Goal: Navigation & Orientation: Find specific page/section

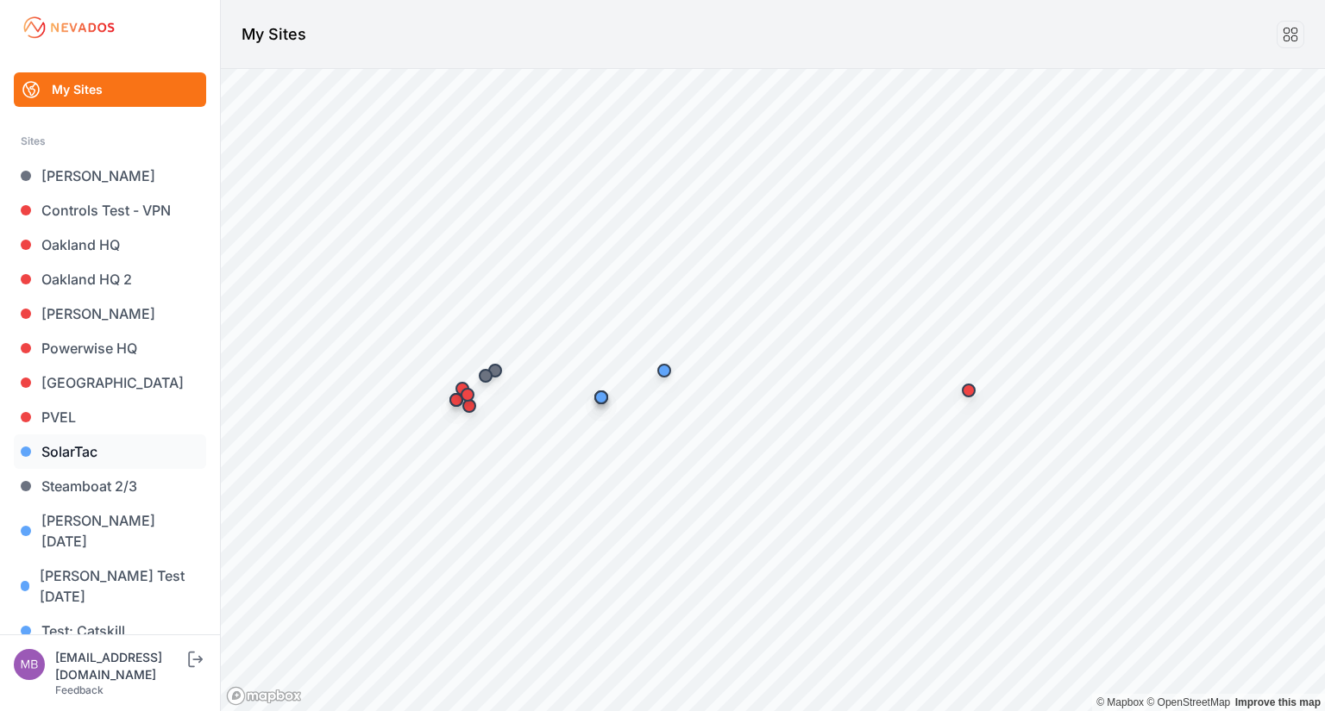
click at [65, 454] on link "SolarTac" at bounding box center [110, 452] width 192 height 34
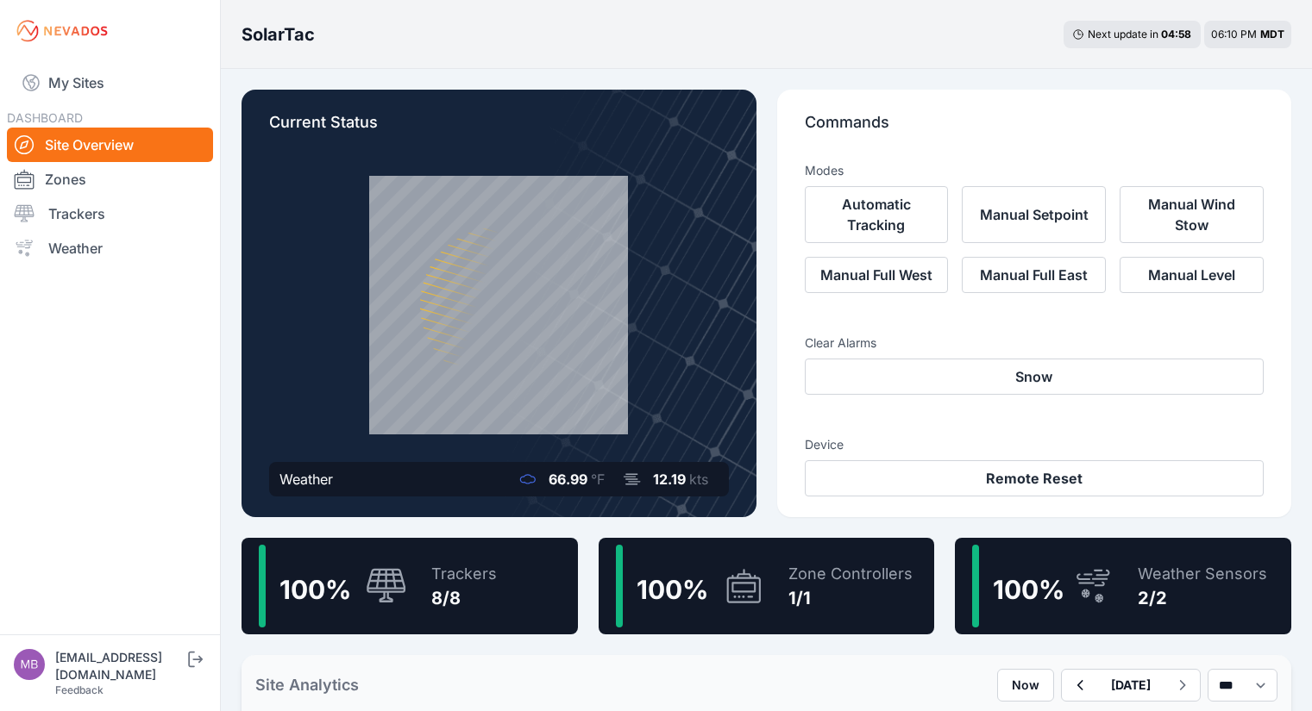
click at [786, 286] on div "Commands Modes Automatic Tracking Manual Setpoint Manual Wind Stow Manual Full …" at bounding box center [1034, 304] width 515 height 428
click at [770, 204] on div "Current Status Weather 66.99 °F 12.19 kts Commands Modes Automatic Tracking Man…" at bounding box center [765, 304] width 1049 height 428
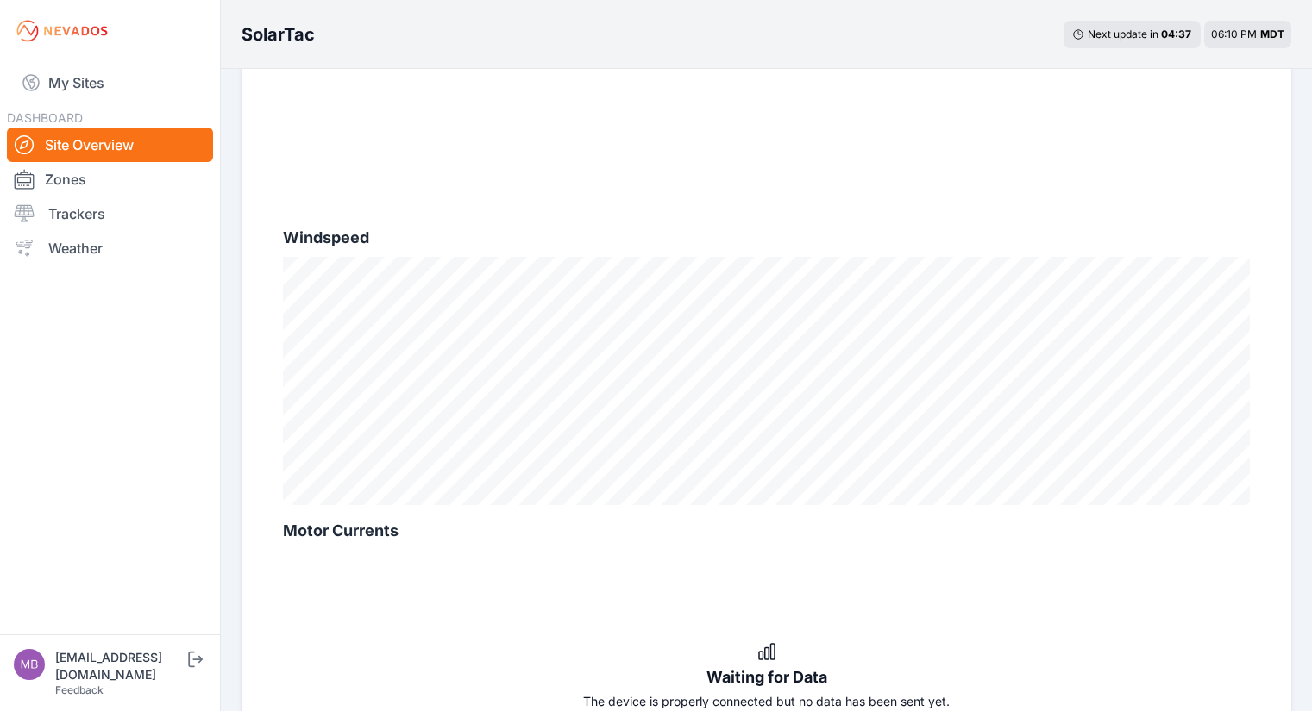
scroll to position [980, 0]
click at [80, 171] on link "Zones" at bounding box center [110, 179] width 206 height 34
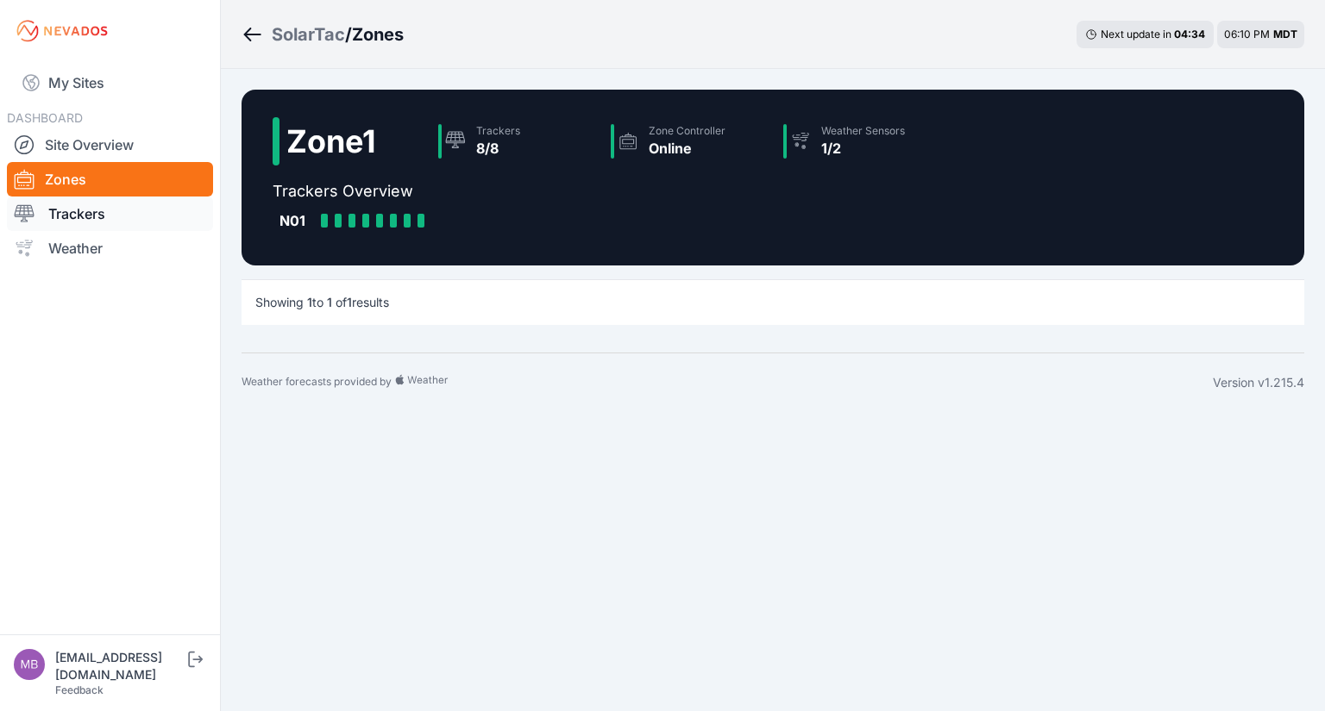
click at [94, 221] on link "Trackers" at bounding box center [110, 214] width 206 height 34
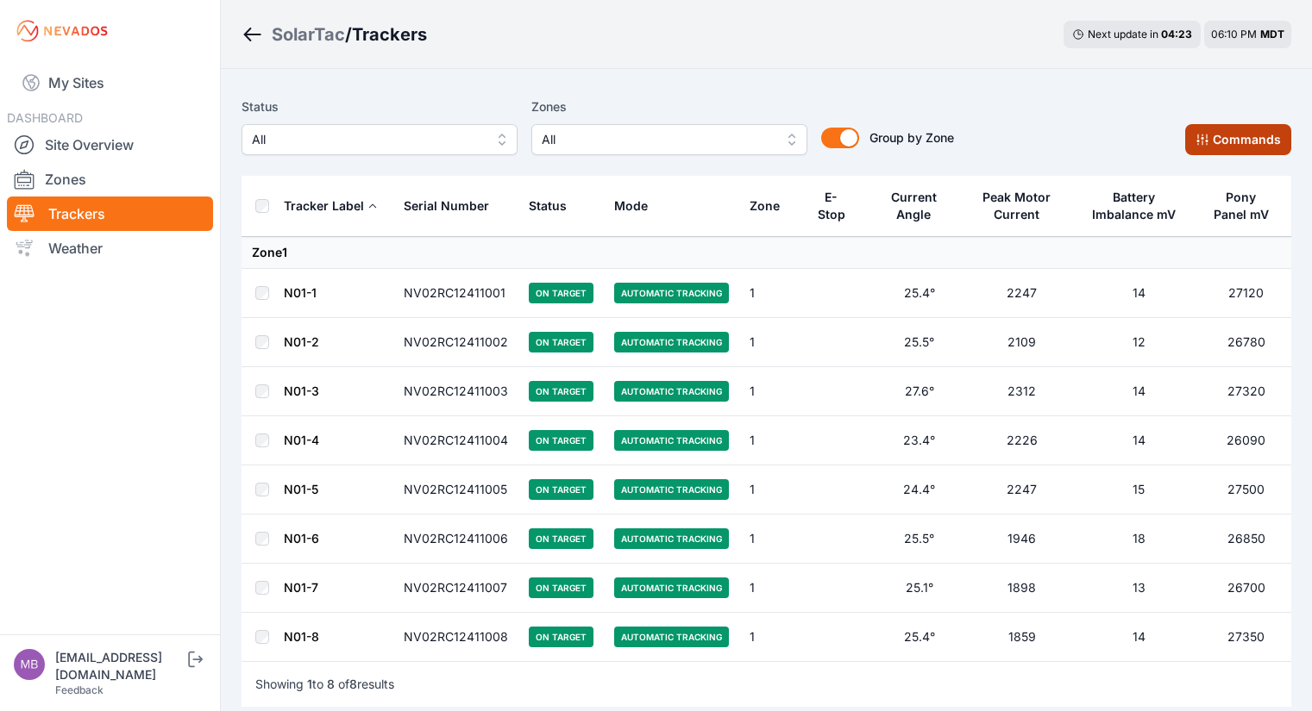
click at [1235, 131] on button "Commands" at bounding box center [1238, 139] width 106 height 31
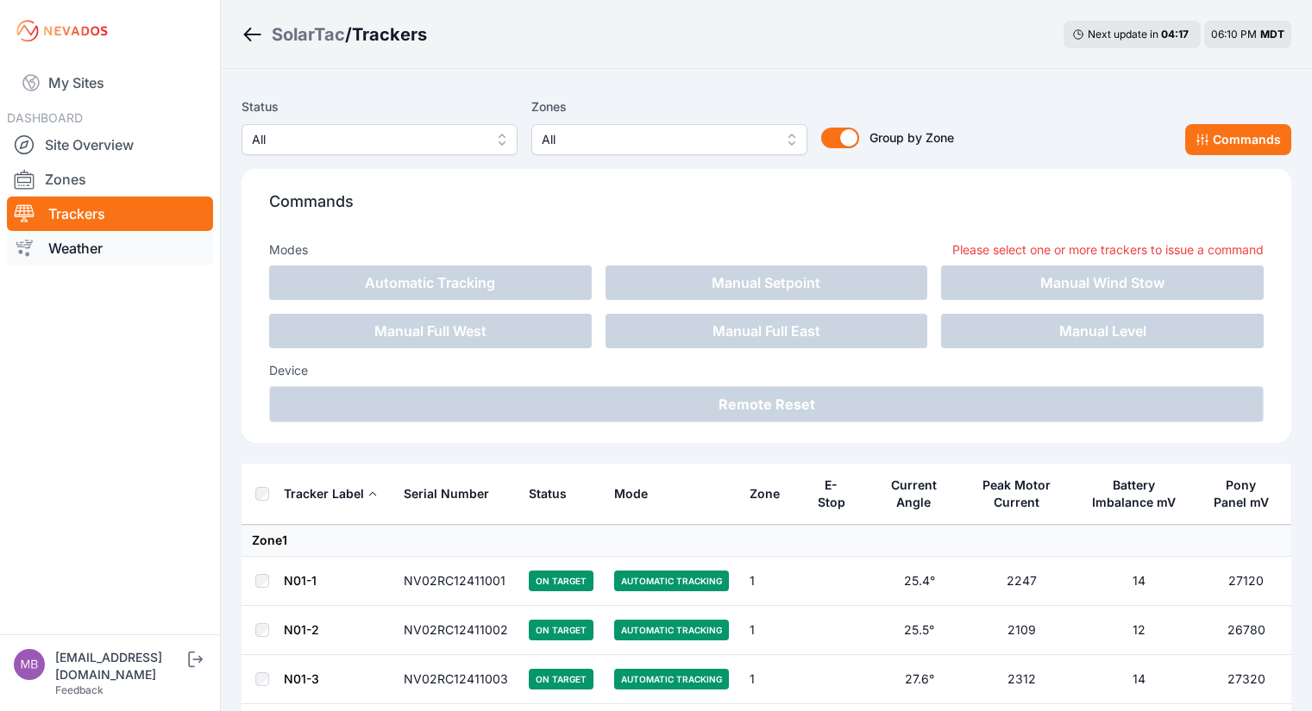
click at [130, 259] on link "Weather" at bounding box center [110, 248] width 206 height 34
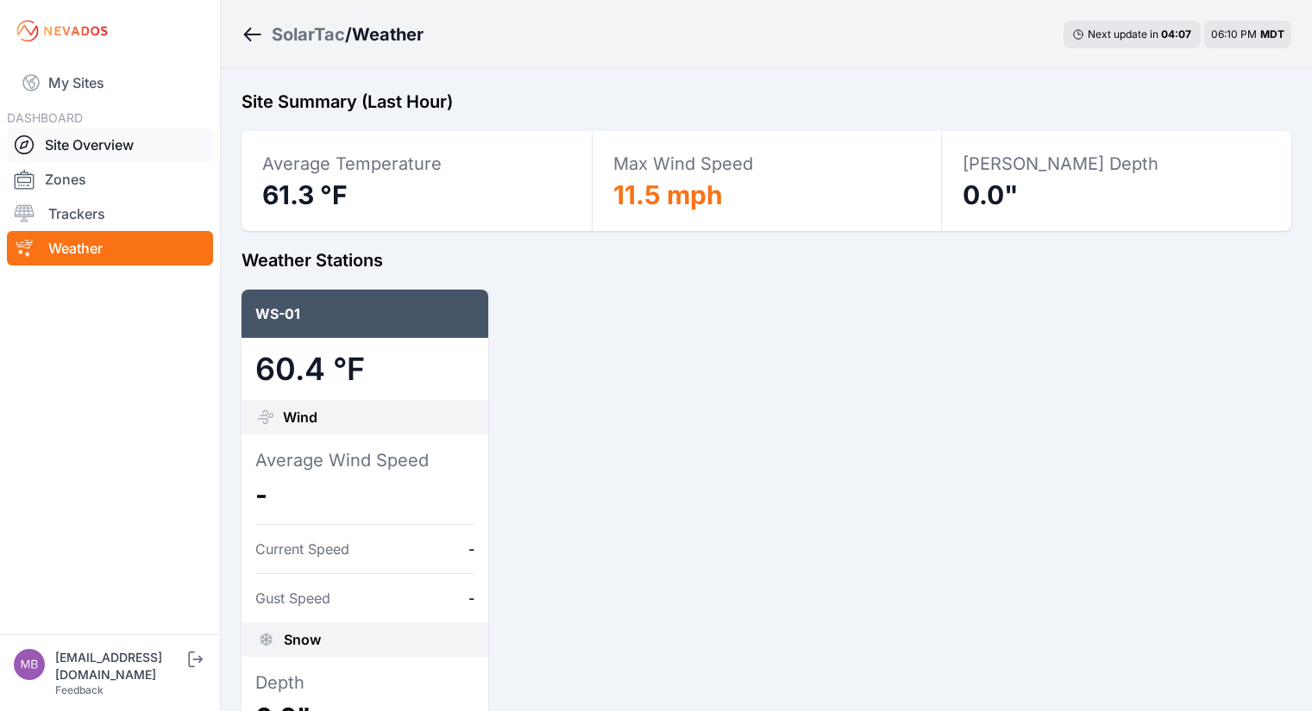
click at [85, 143] on link "Site Overview" at bounding box center [110, 145] width 206 height 34
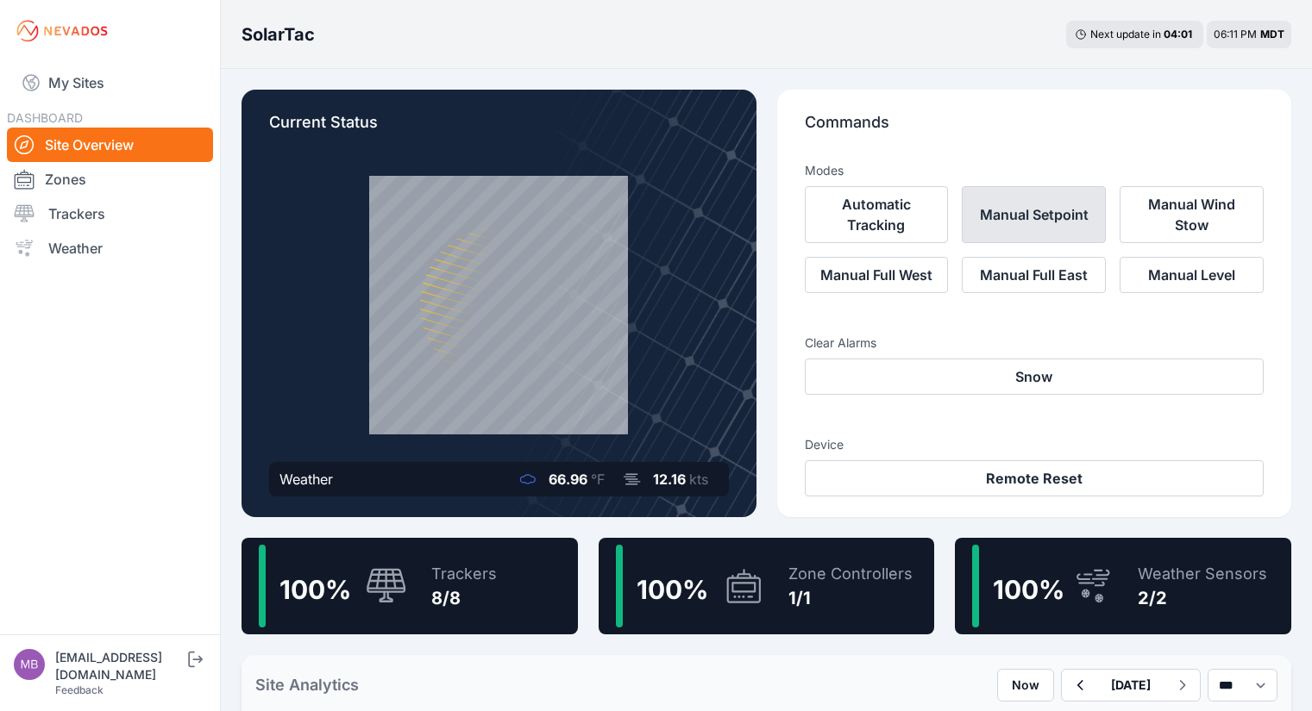
click at [1037, 221] on button "Manual Setpoint" at bounding box center [1033, 214] width 144 height 57
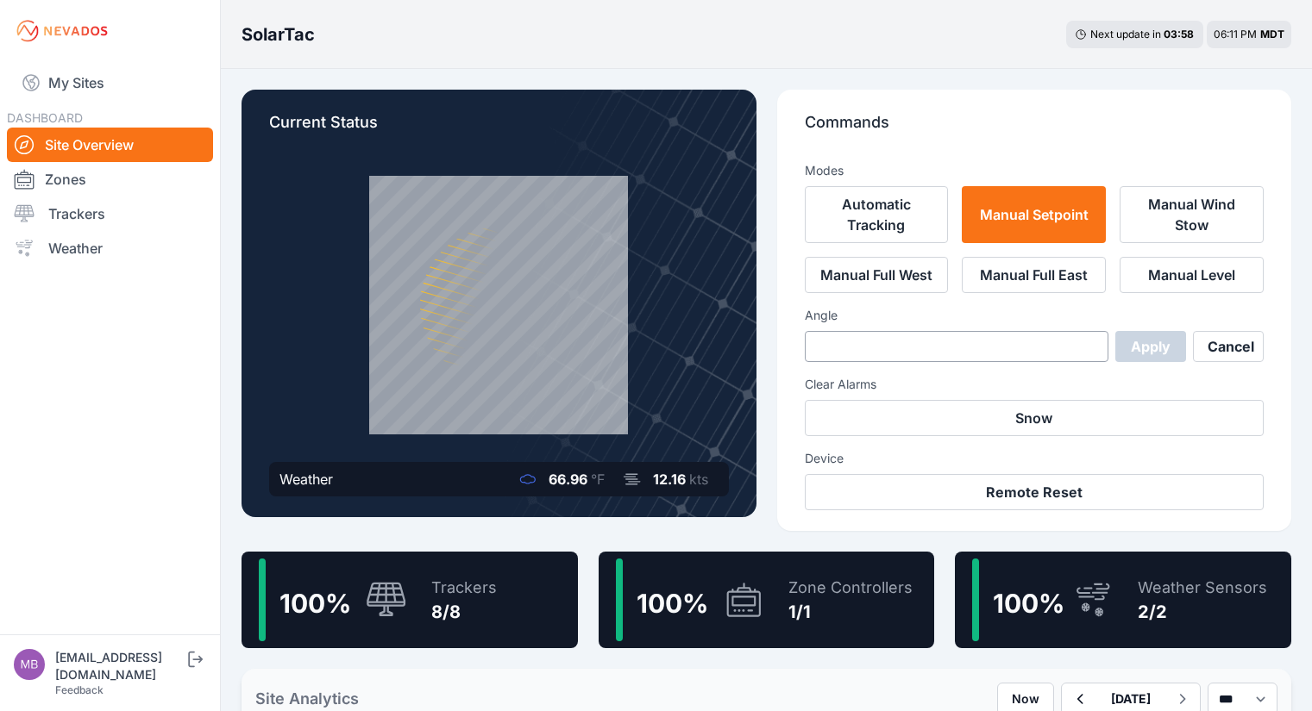
click at [767, 178] on div "Current Status Weather 66.96 °F 12.16 kts Commands Modes Automatic Tracking Man…" at bounding box center [765, 311] width 1049 height 442
click at [878, 277] on button "Manual Full West" at bounding box center [877, 275] width 144 height 36
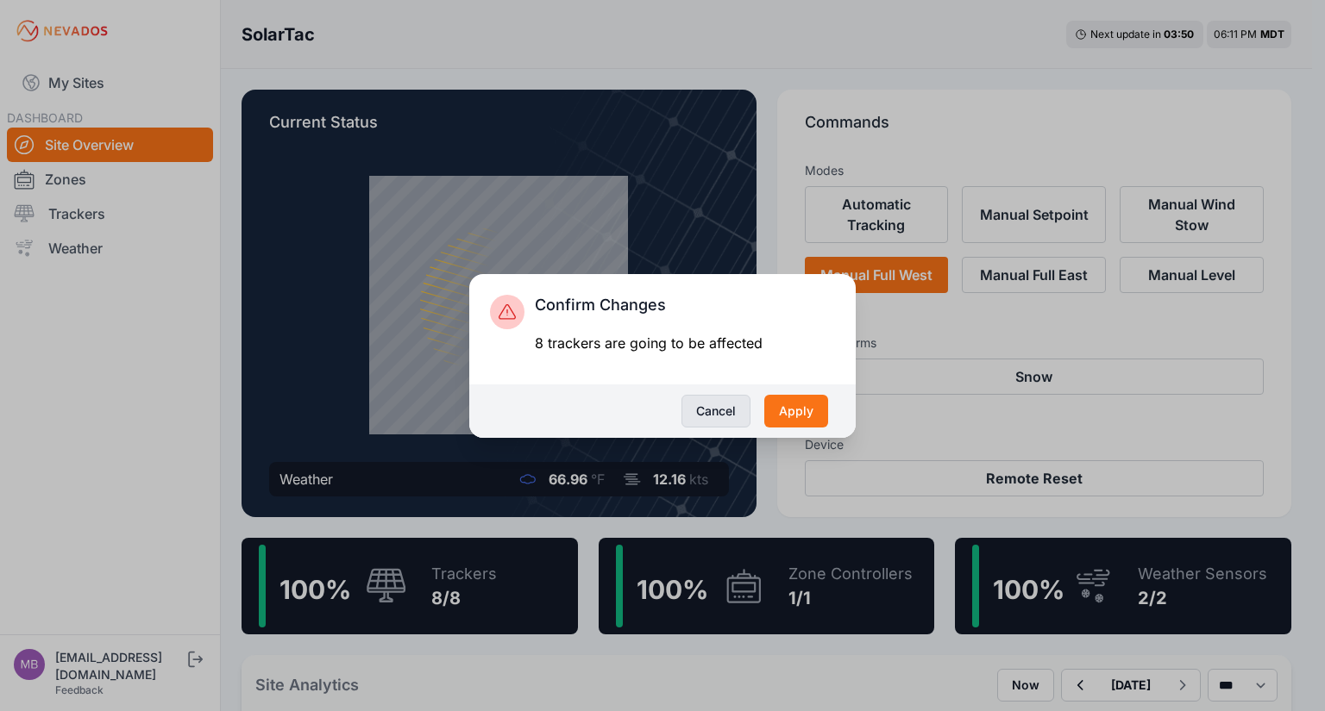
click at [715, 416] on button "Cancel" at bounding box center [715, 411] width 69 height 33
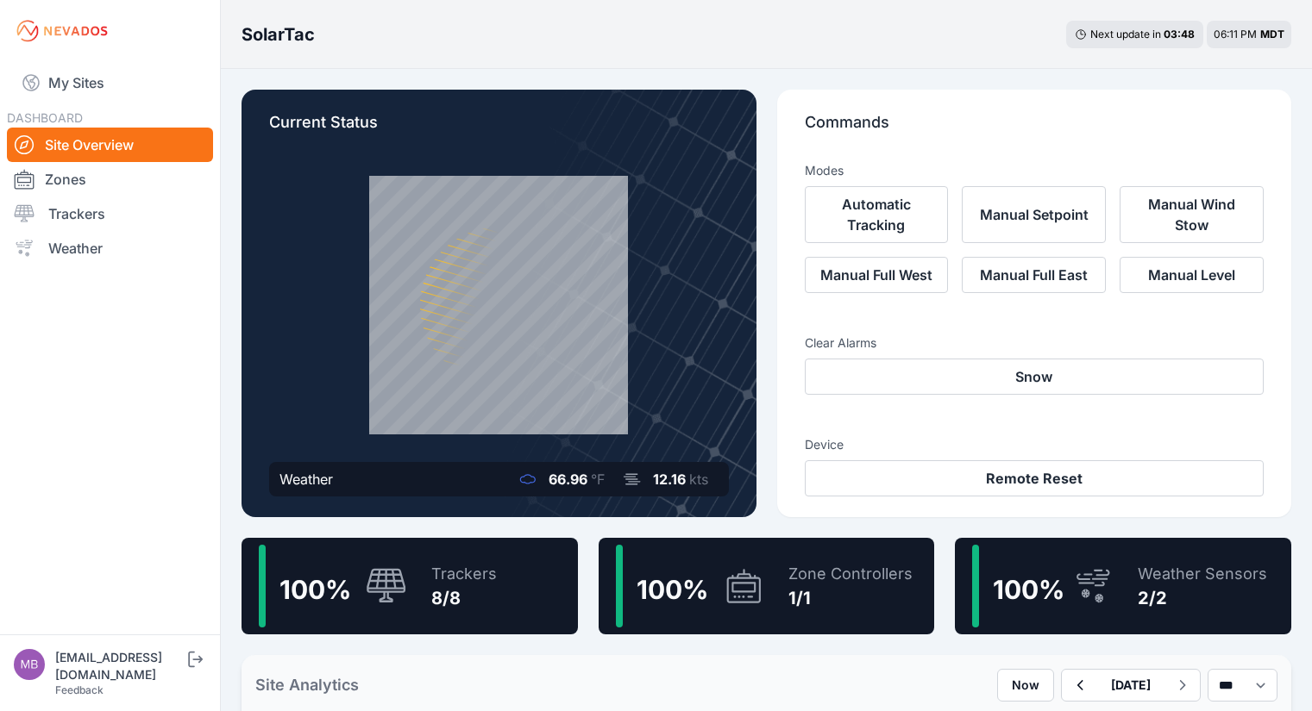
click at [775, 316] on div "Current Status Weather 66.96 °F 12.16 kts Commands Modes Automatic Tracking Man…" at bounding box center [765, 304] width 1049 height 428
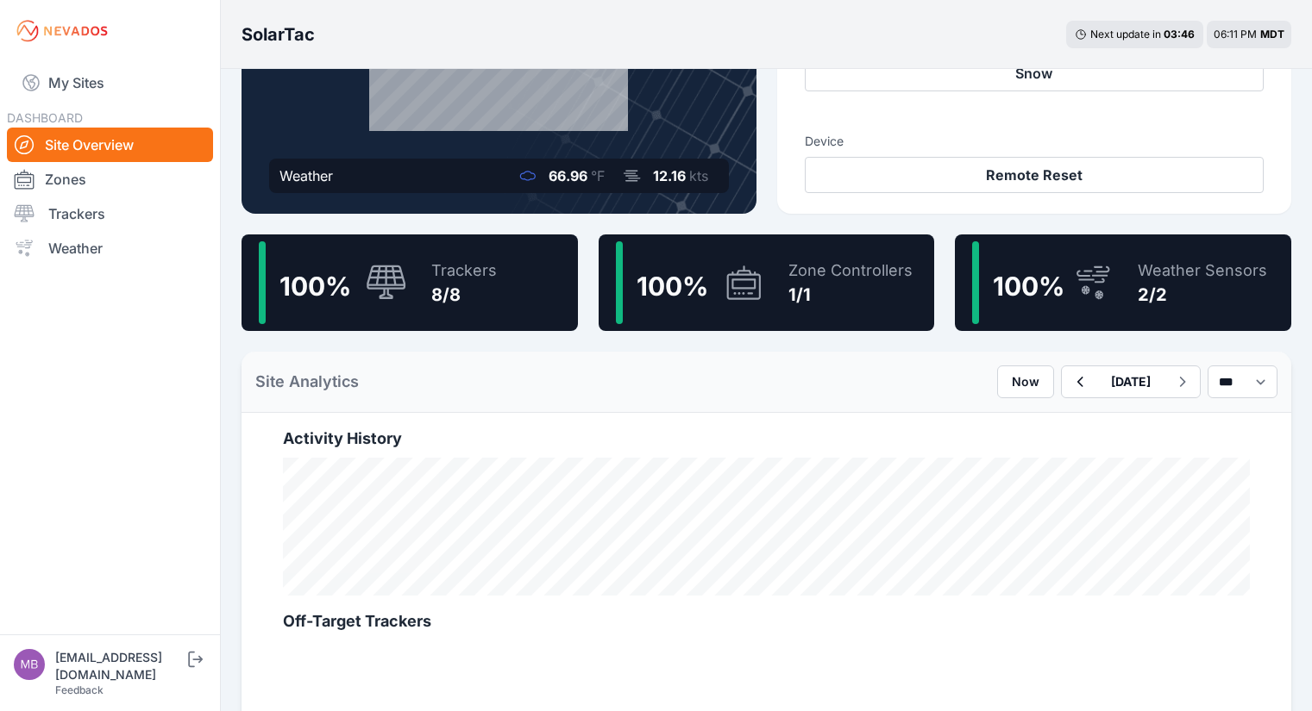
scroll to position [303, 0]
click at [464, 281] on div "Trackers" at bounding box center [464, 272] width 66 height 24
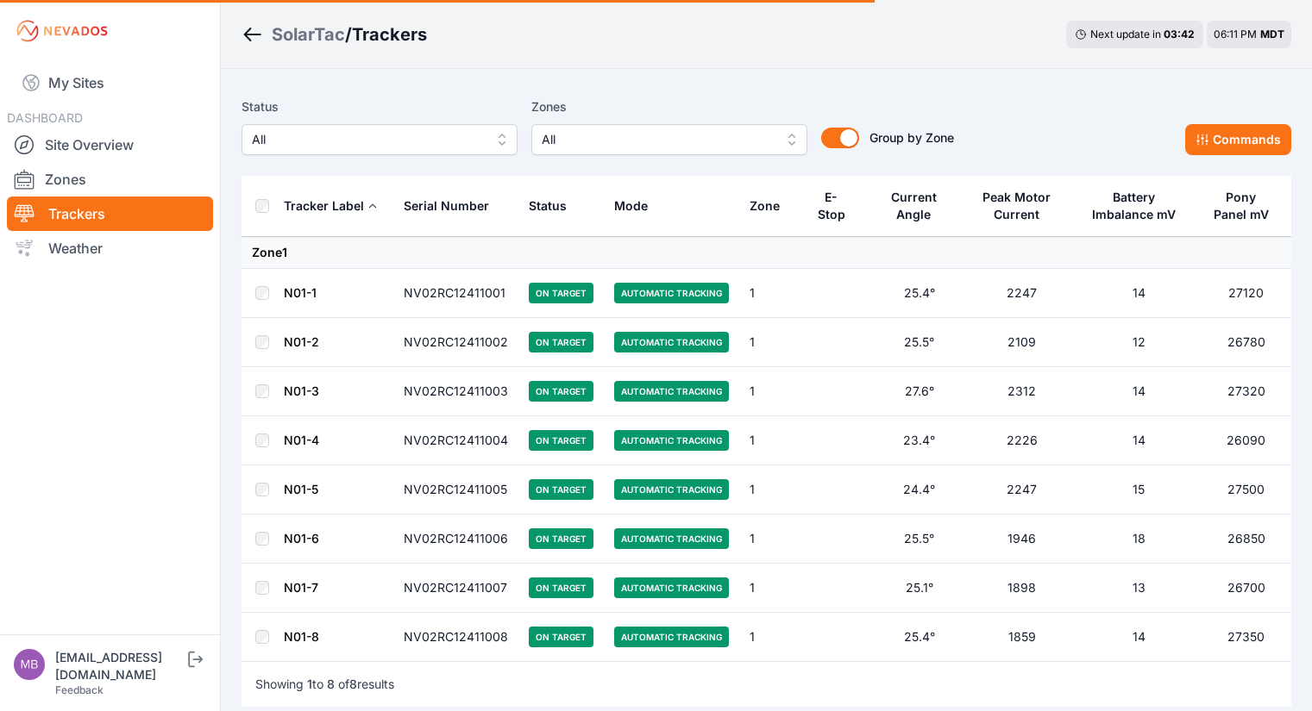
scroll to position [303, 0]
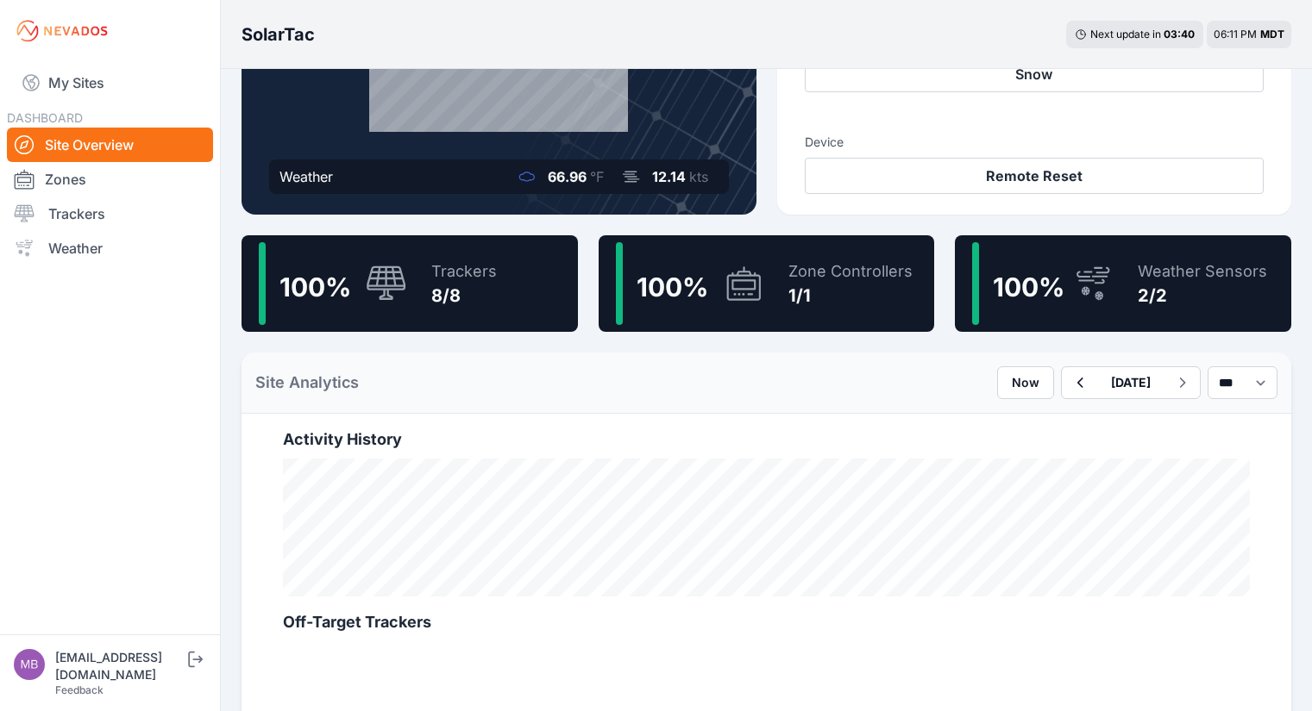
click at [791, 313] on div "Zone Controllers 1/1" at bounding box center [841, 283] width 141 height 83
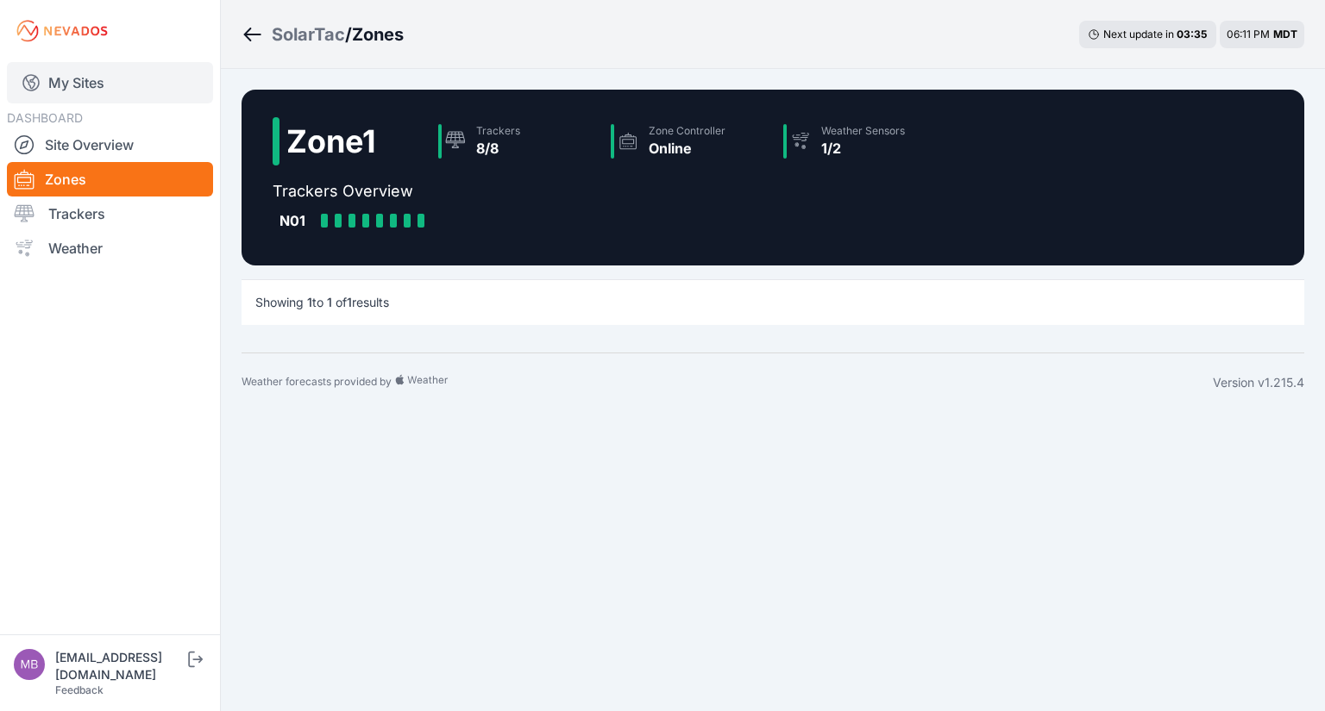
click at [58, 90] on link "My Sites" at bounding box center [110, 82] width 206 height 41
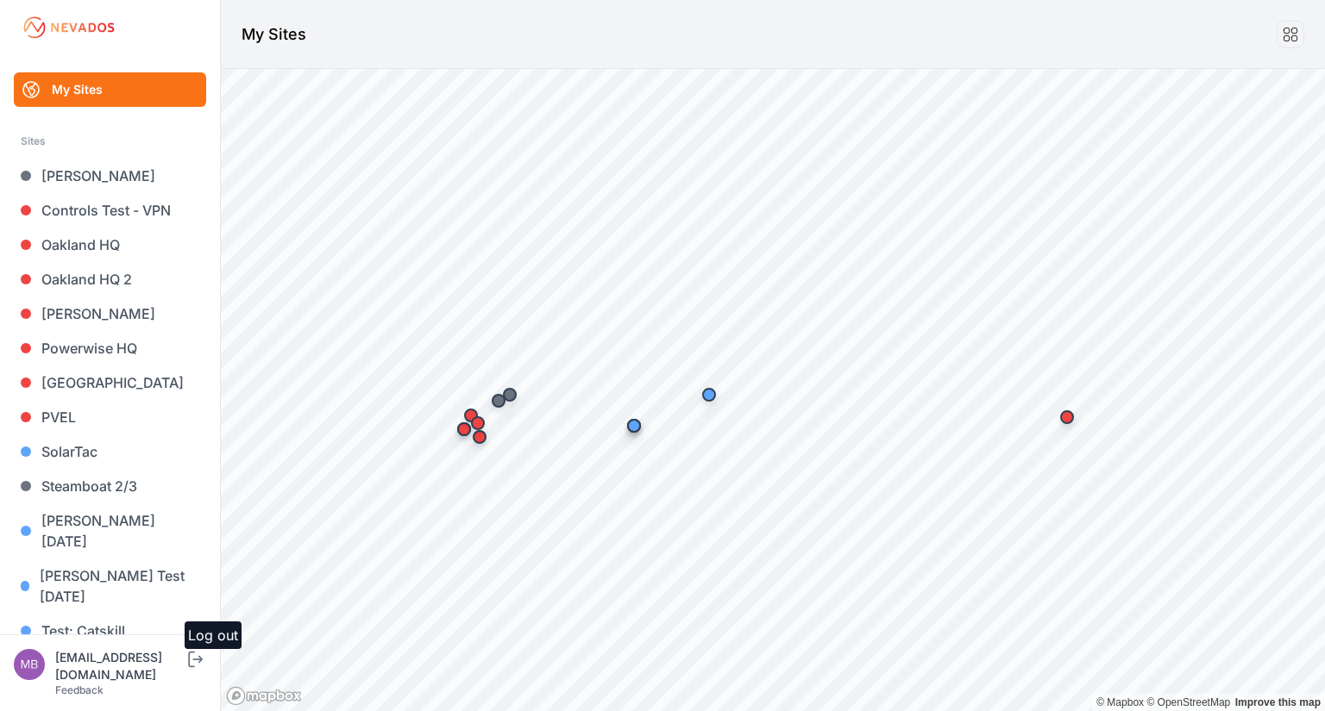
click at [190, 670] on icon "submit" at bounding box center [196, 659] width 22 height 21
click at [195, 670] on icon "submit" at bounding box center [196, 659] width 22 height 21
